Goal: Find specific page/section: Find specific page/section

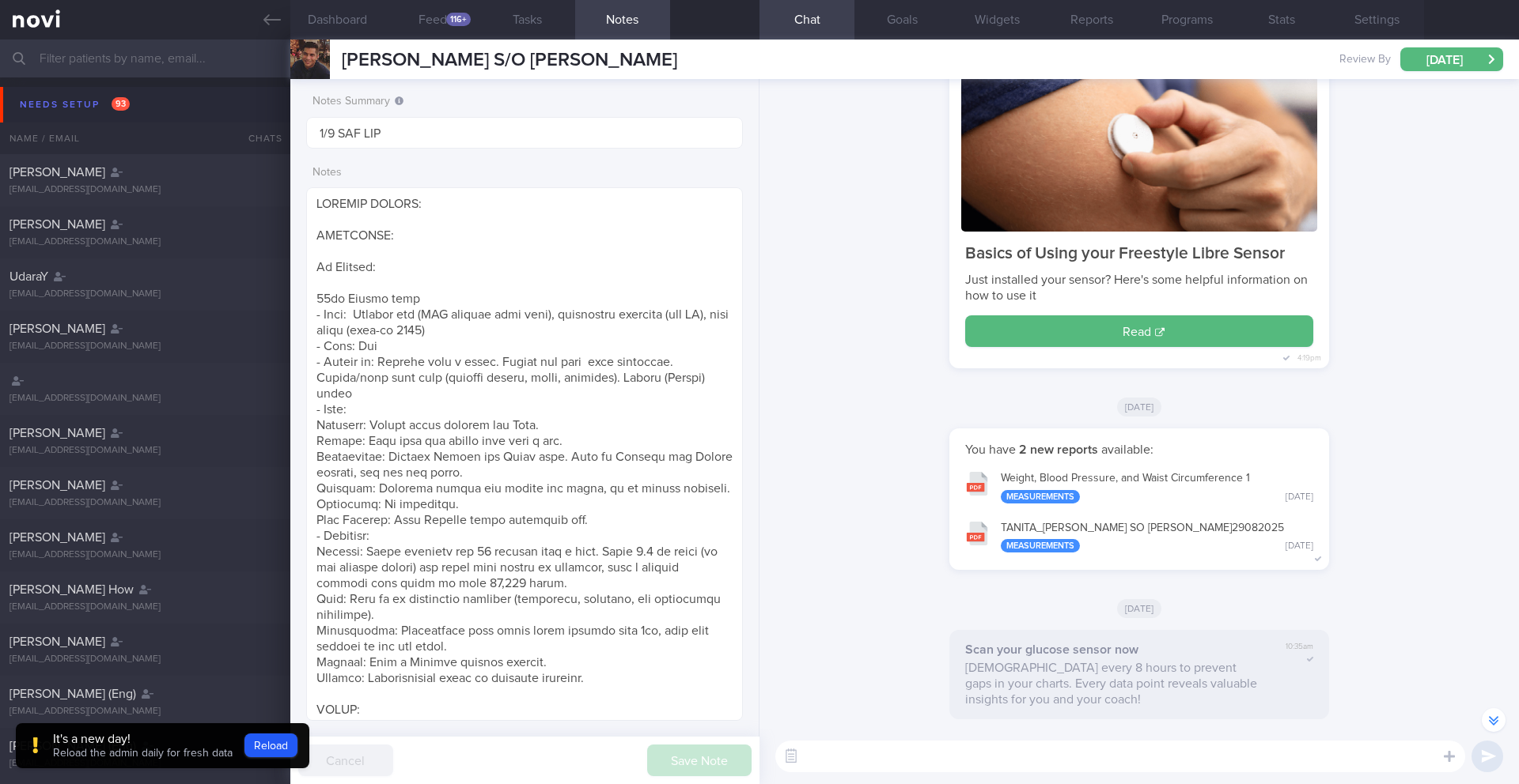
select select "8"
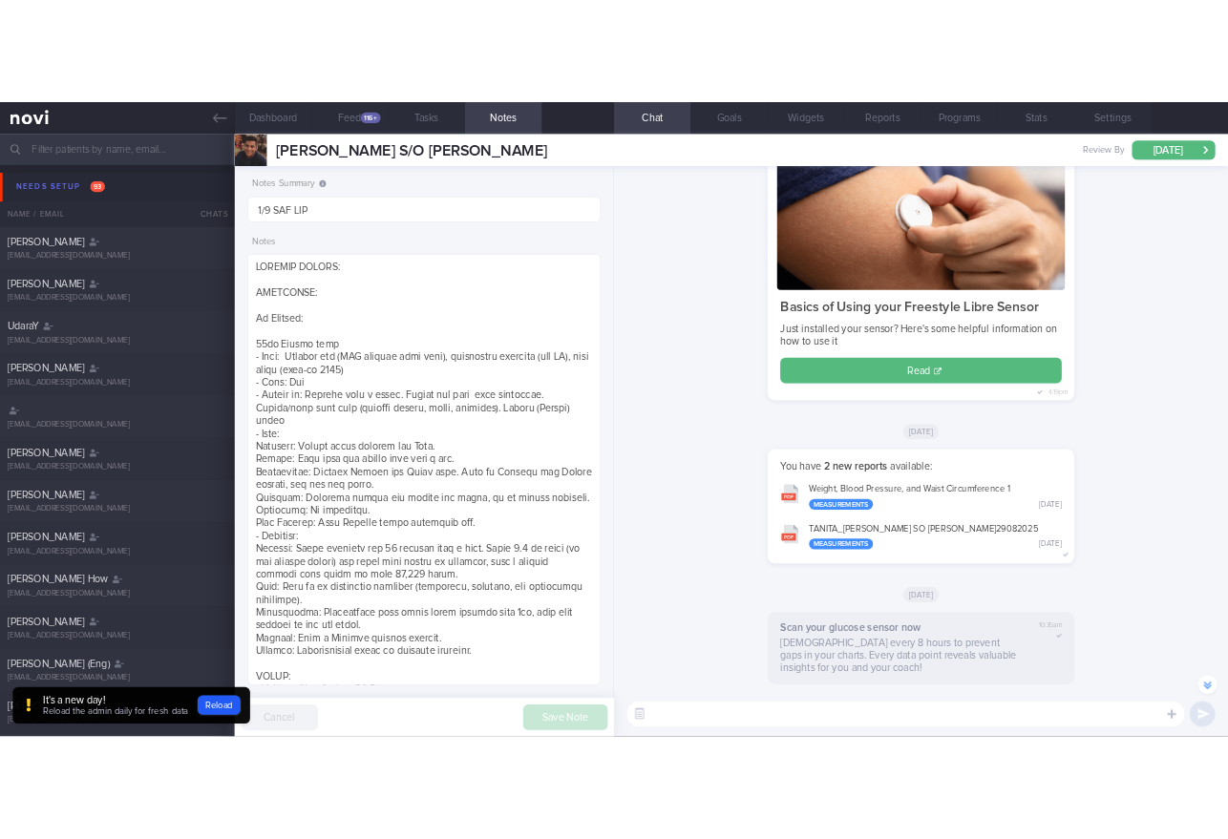
scroll to position [-244, 0]
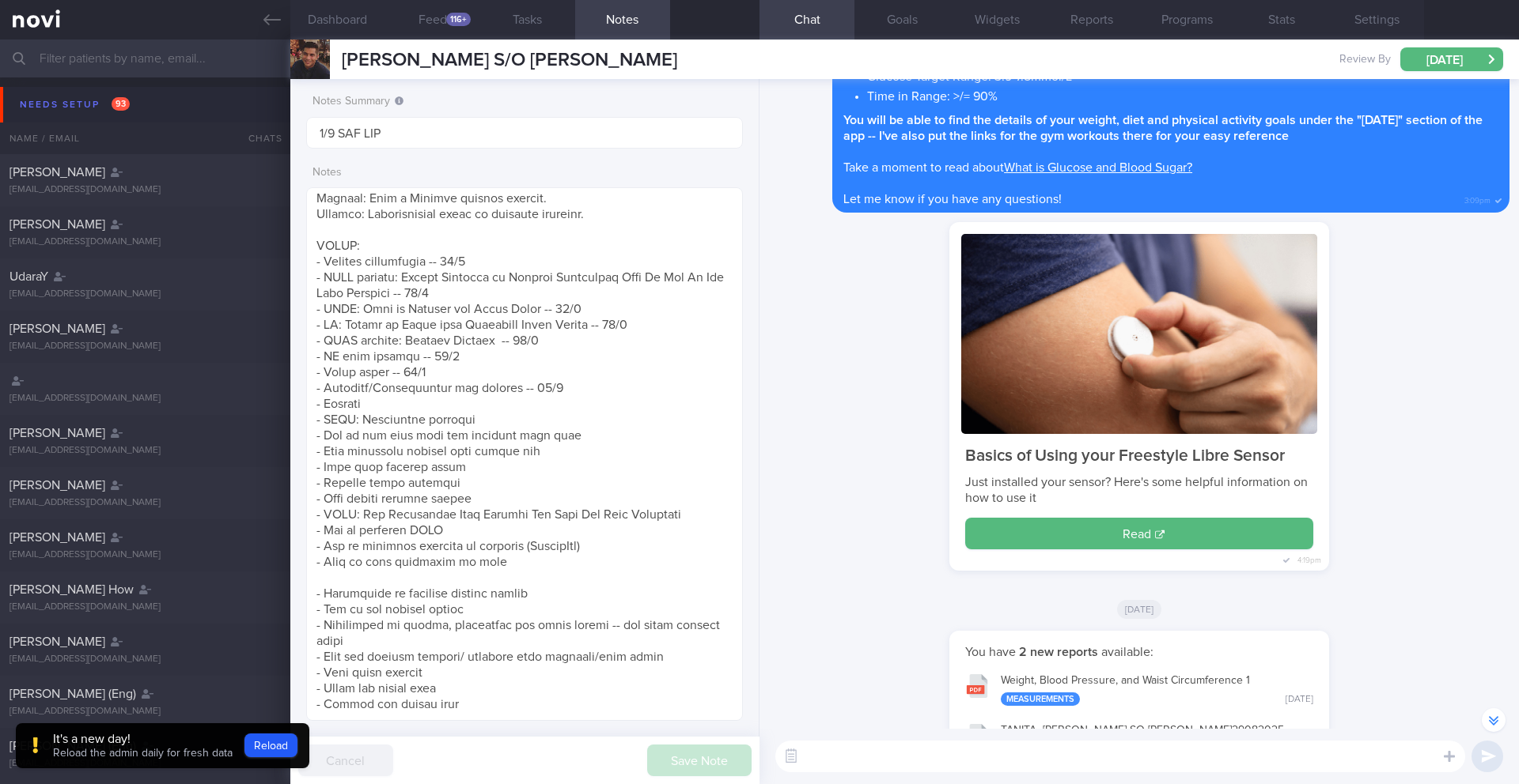
click at [296, 744] on div "It's a new day! Reload the admin daily for fresh data Reload" at bounding box center [162, 746] width 293 height 46
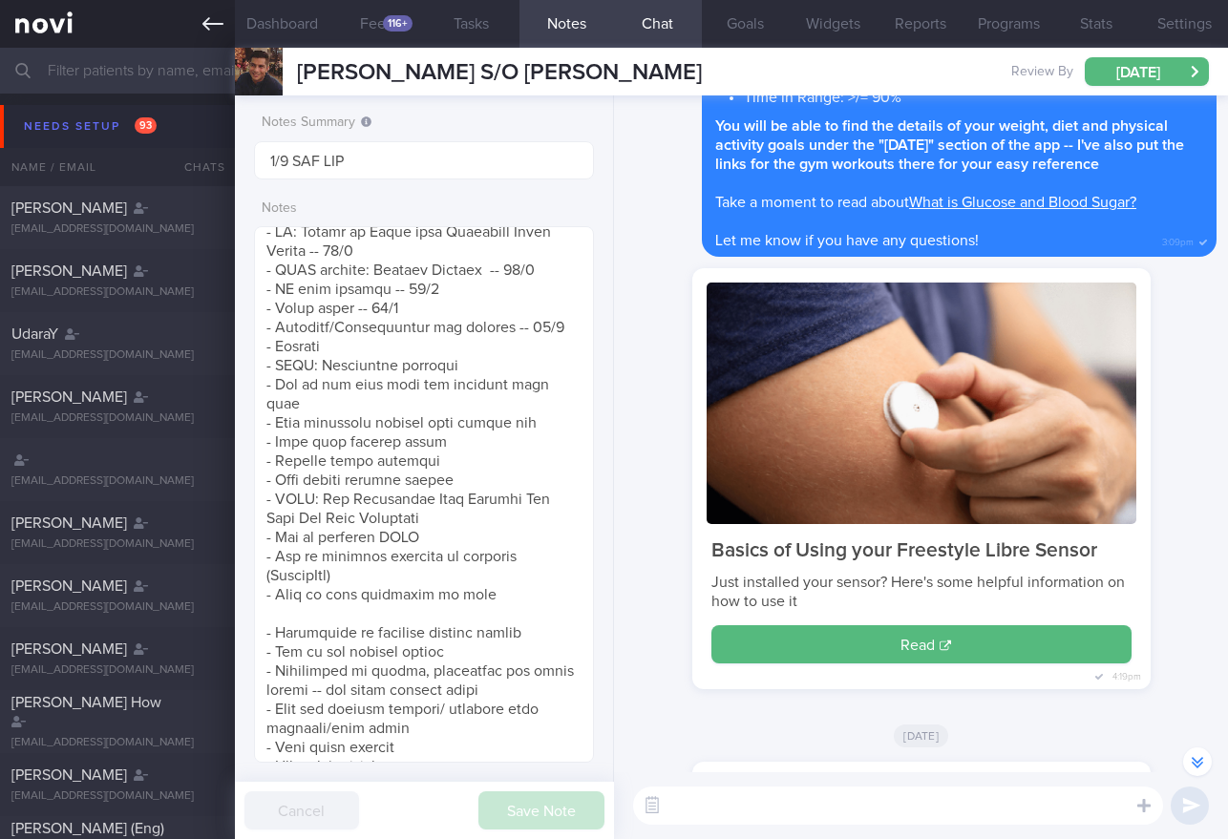
scroll to position [954824, 954706]
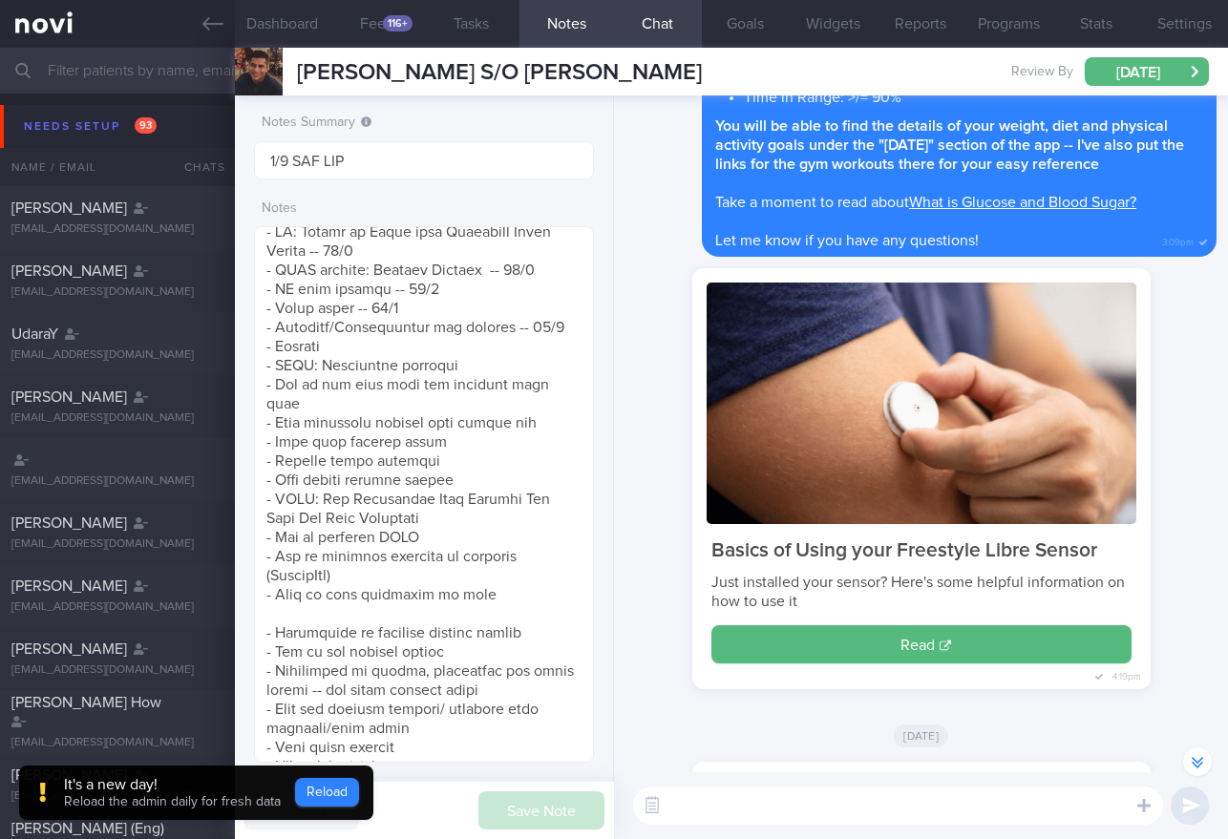
click at [323, 801] on button "Reload" at bounding box center [327, 792] width 64 height 29
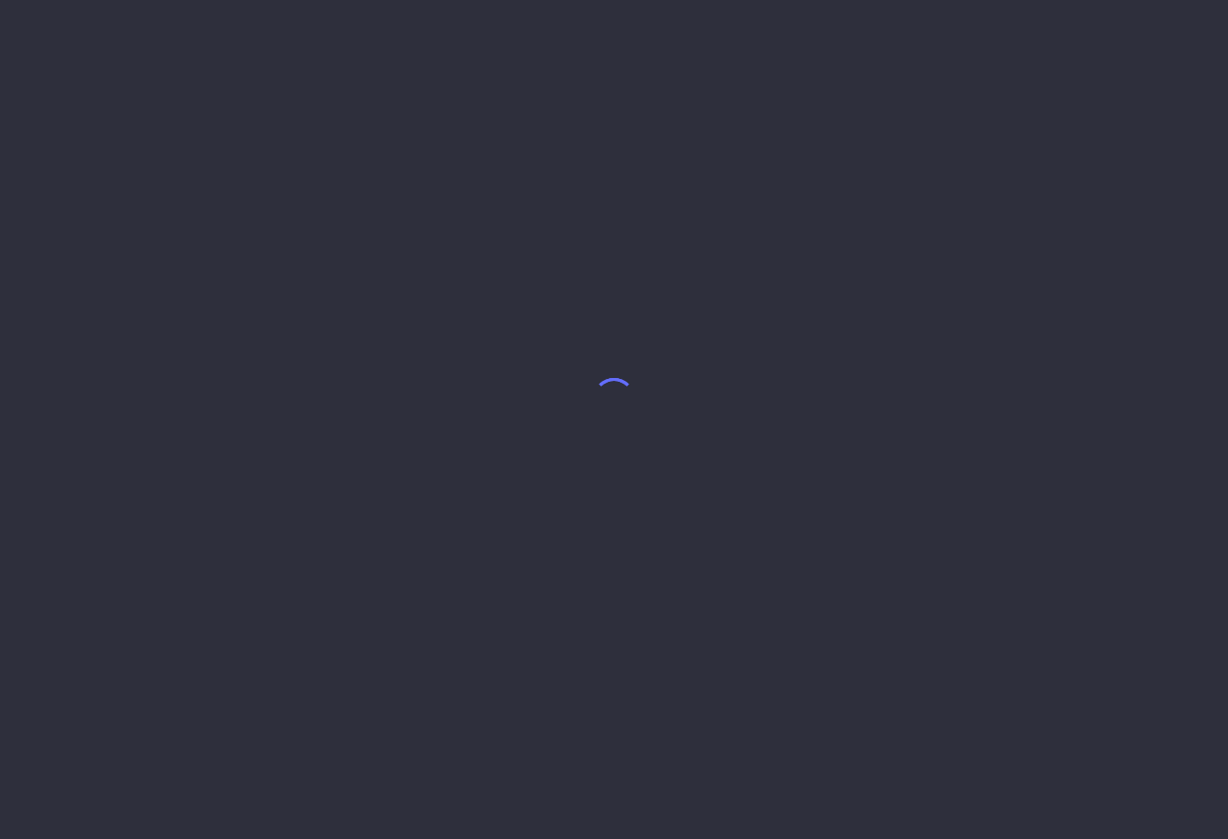
select select "8"
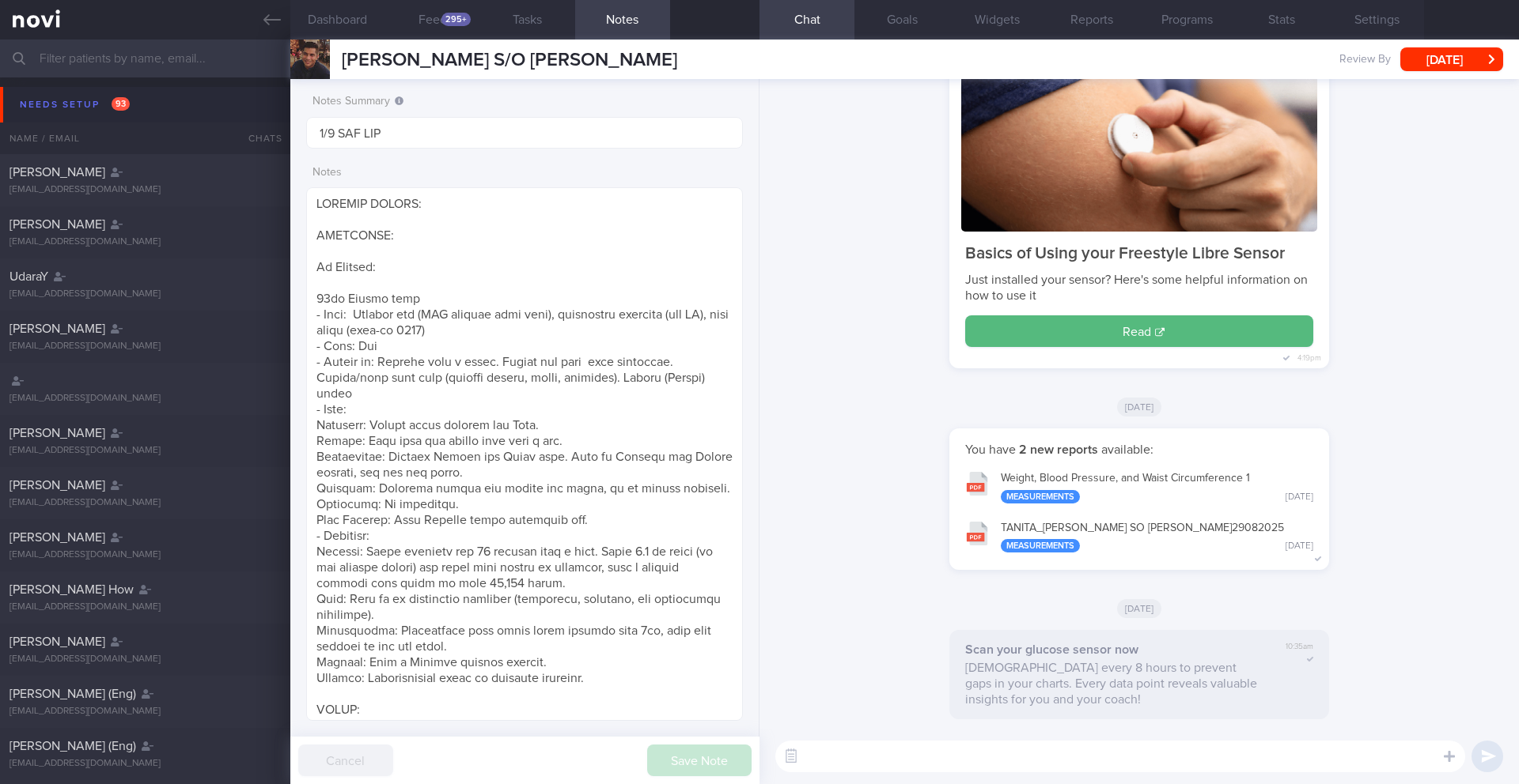
click at [135, 68] on input "text" at bounding box center [760, 59] width 1519 height 38
click at [274, 22] on icon at bounding box center [272, 19] width 17 height 17
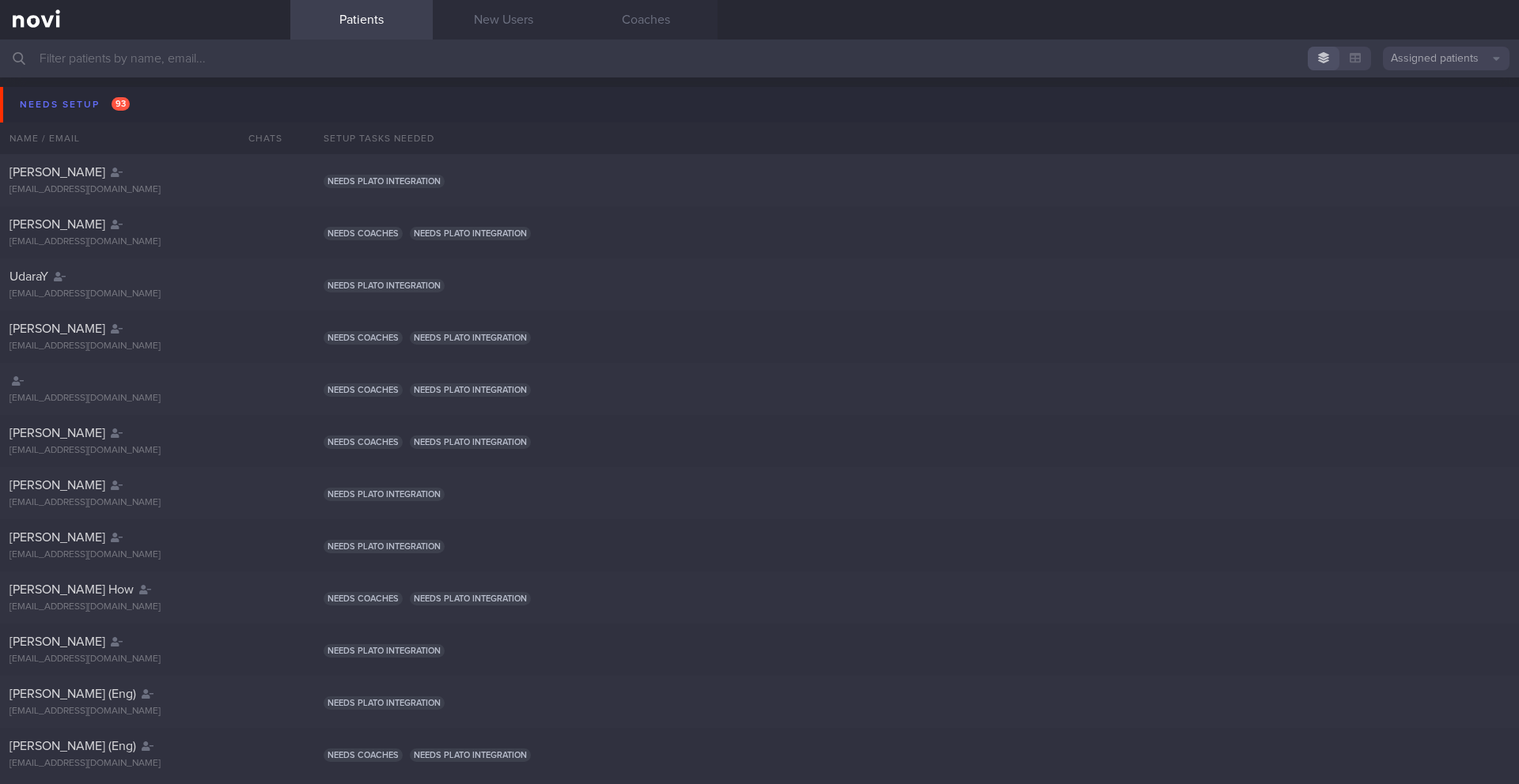
click at [1016, 60] on button "Assigned patients" at bounding box center [1445, 58] width 127 height 24
click at [1016, 127] on button "Archived patients" at bounding box center [1445, 132] width 127 height 24
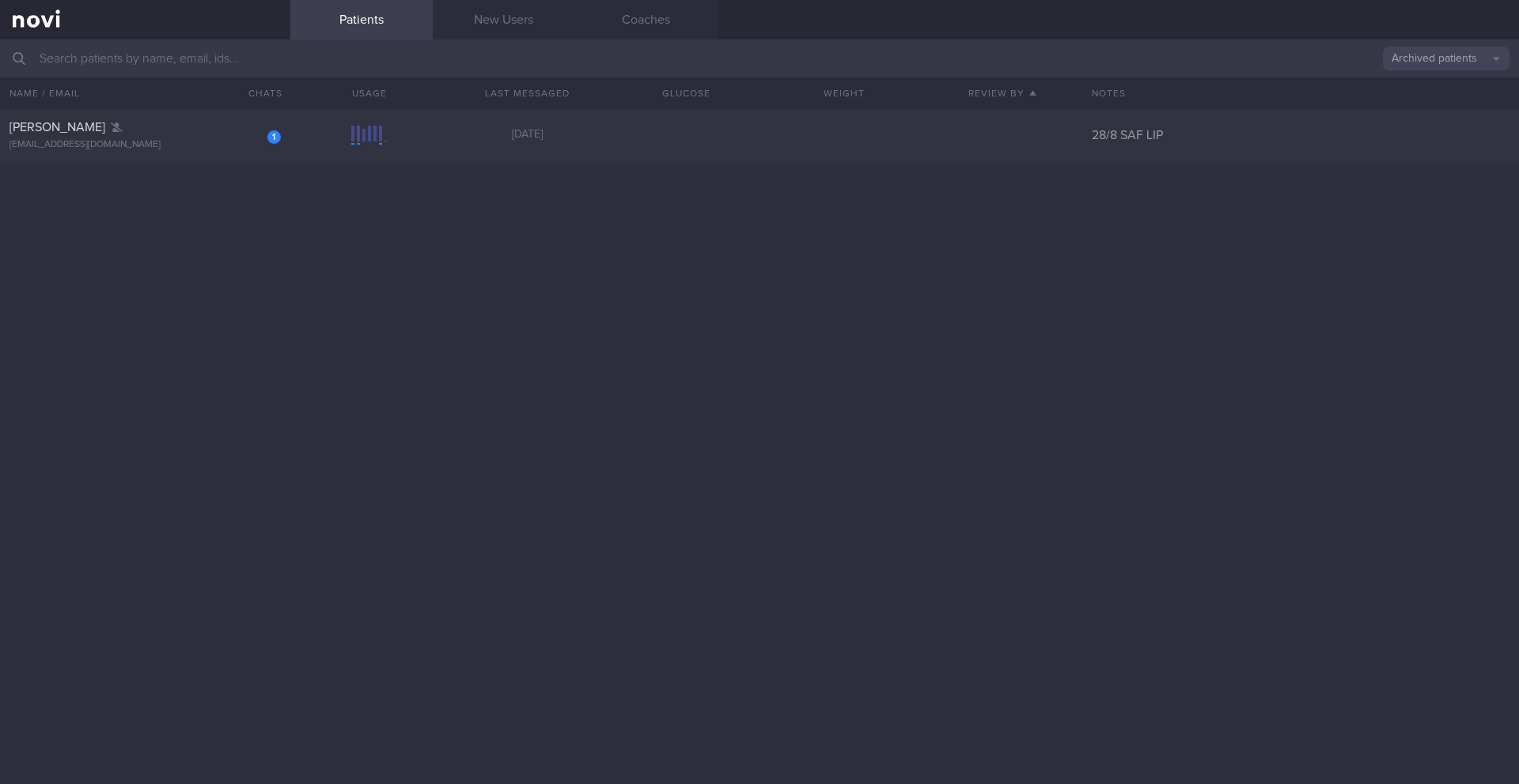
click at [459, 64] on input "text" at bounding box center [760, 59] width 1519 height 38
type input "[PERSON_NAME]"
click at [1016, 59] on button "Archived patients" at bounding box center [1445, 58] width 127 height 24
click at [641, 127] on div "[PERSON_NAME] [EMAIL_ADDRESS][DOMAIN_NAME] [DATE] 29/8 SAF" at bounding box center [760, 135] width 1519 height 52
select select "8"
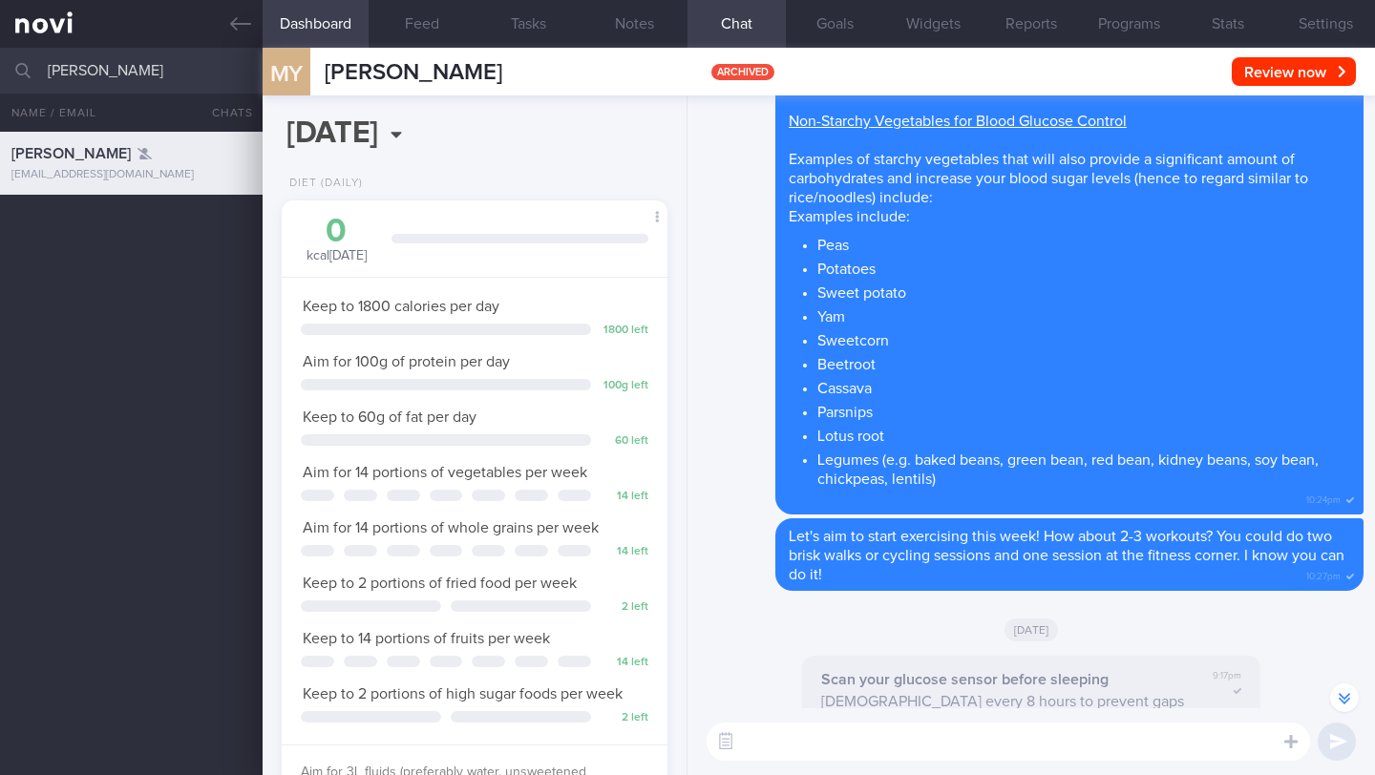
scroll to position [-6756, 0]
